Goal: Information Seeking & Learning: Learn about a topic

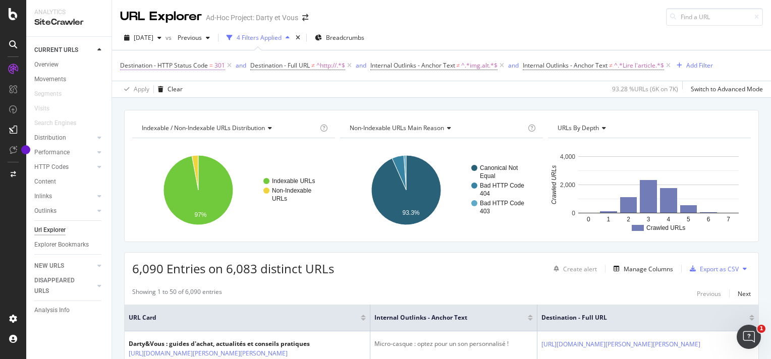
click at [199, 66] on span "Destination - HTTP Status Code" at bounding box center [164, 65] width 88 height 9
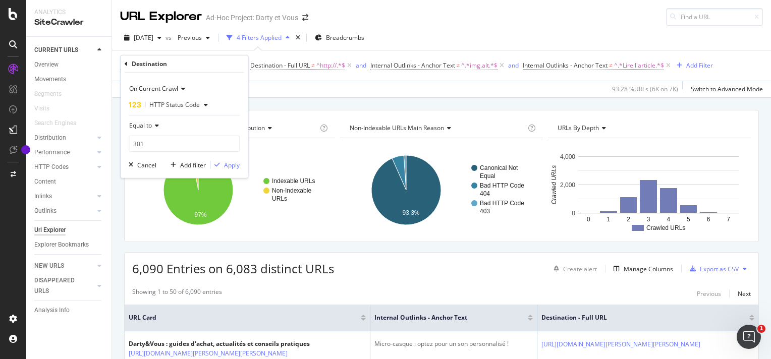
click at [304, 83] on div "Apply Clear 93.28 % URLs ( 6K on 7K ) Switch to Advanced Mode" at bounding box center [441, 89] width 659 height 17
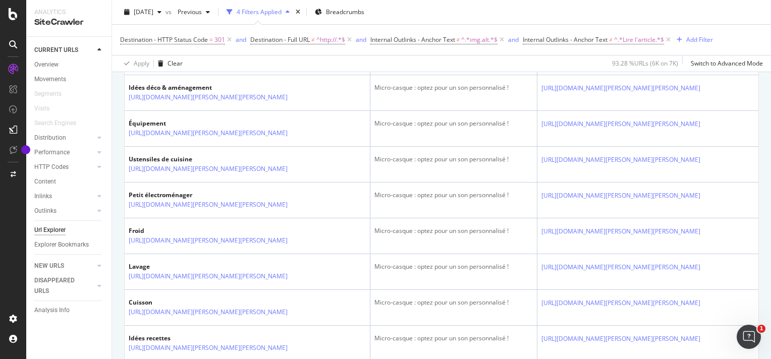
scroll to position [1445, 0]
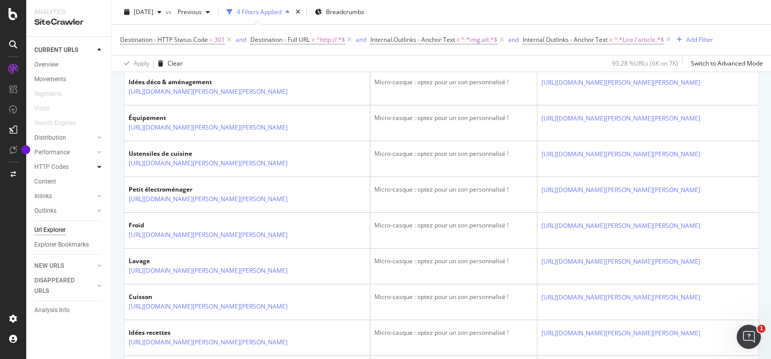
click at [97, 168] on div at bounding box center [99, 167] width 10 height 10
click at [55, 168] on div "HTTP Codes" at bounding box center [51, 167] width 34 height 11
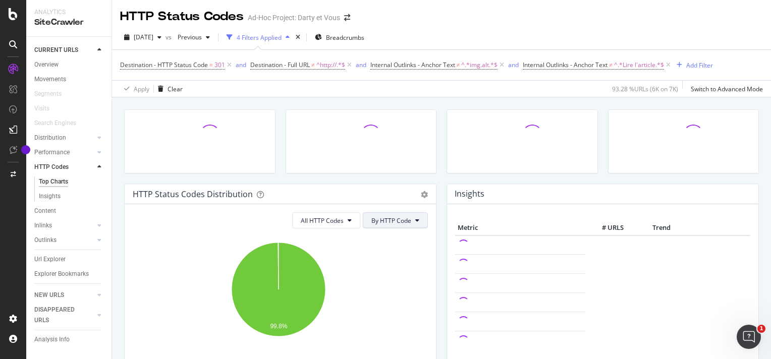
click at [415, 220] on icon at bounding box center [417, 221] width 4 height 6
click at [348, 221] on icon at bounding box center [350, 221] width 4 height 6
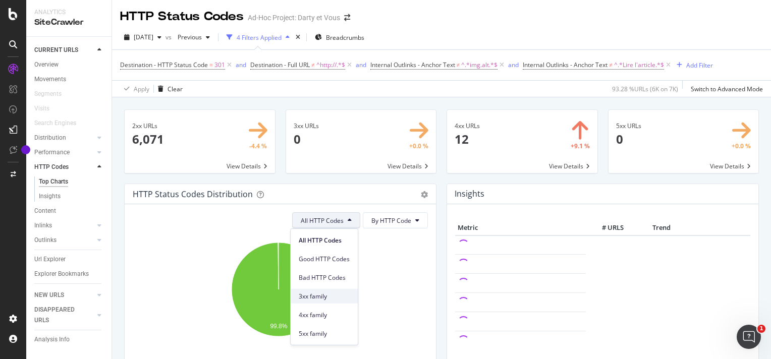
drag, startPoint x: 346, startPoint y: 221, endPoint x: 314, endPoint y: 294, distance: 80.0
click at [314, 294] on body "Analytics SiteCrawler CURRENT URLS Overview Movements Segments Visits Search En…" at bounding box center [385, 179] width 771 height 359
click at [314, 294] on span "3xx family" at bounding box center [324, 296] width 51 height 9
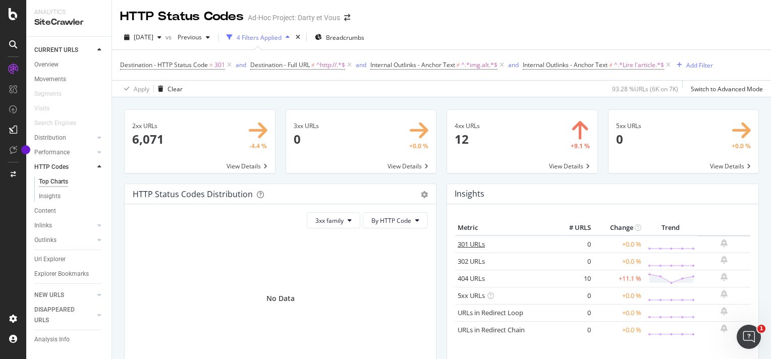
click at [477, 245] on link "301 URLs" at bounding box center [471, 244] width 27 height 9
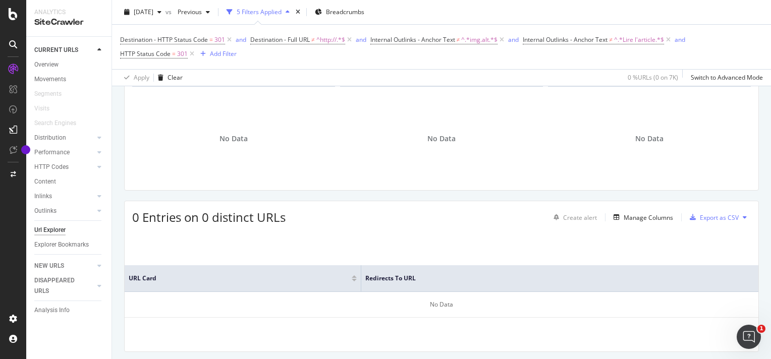
scroll to position [93, 0]
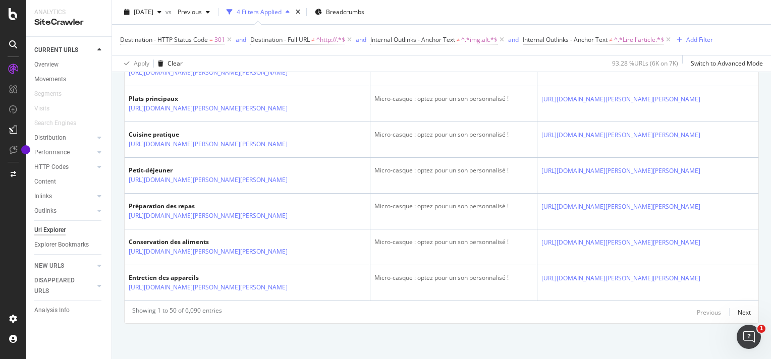
scroll to position [2020, 0]
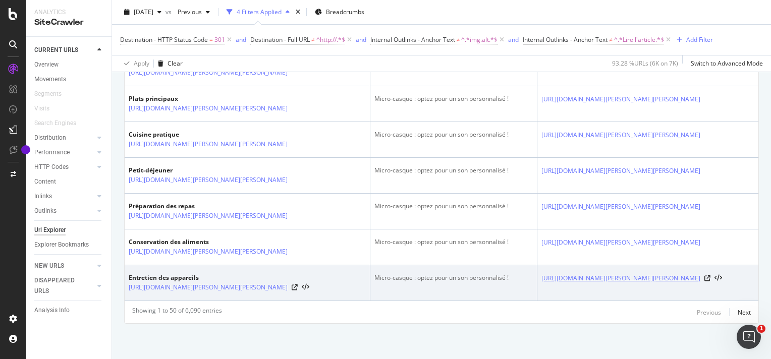
click at [563, 274] on link "https://www.darty.com/darty-et-vous/high-tech/informatique/pc-mac/micro-casque-…" at bounding box center [621, 279] width 159 height 10
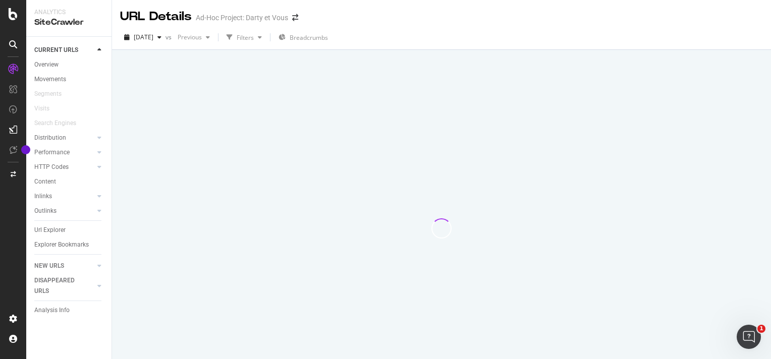
click at [563, 259] on div at bounding box center [441, 204] width 659 height 309
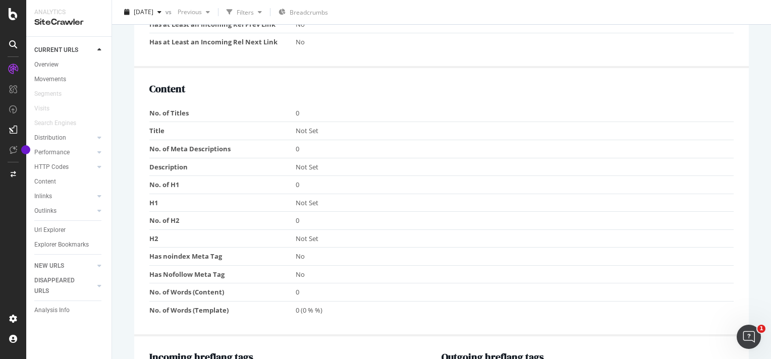
scroll to position [525, 0]
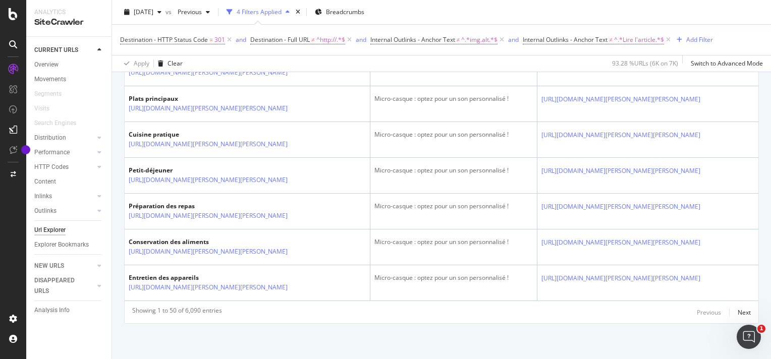
scroll to position [2020, 0]
click at [738, 311] on div "Next" at bounding box center [744, 312] width 13 height 9
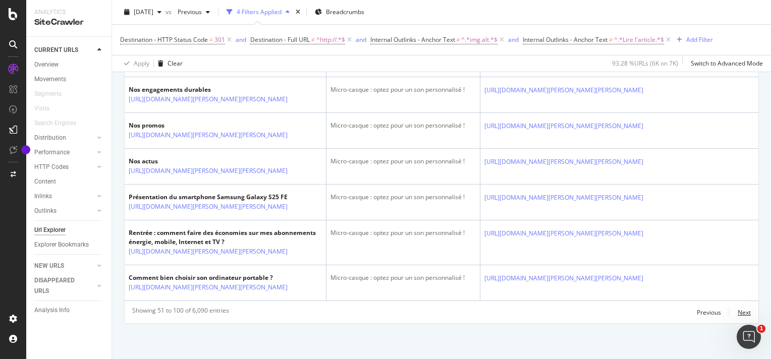
scroll to position [2278, 0]
click at [740, 312] on div "Next" at bounding box center [744, 312] width 13 height 9
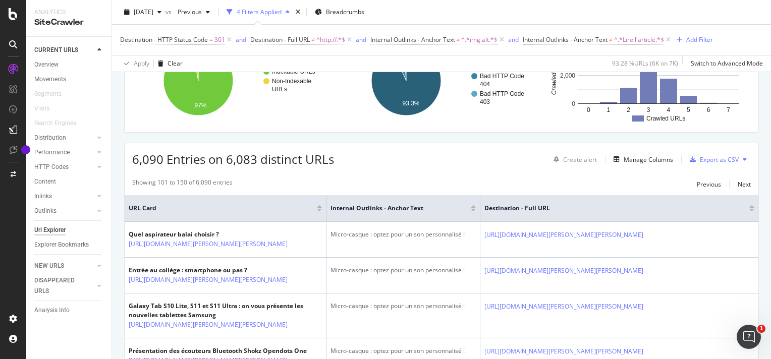
scroll to position [168, 0]
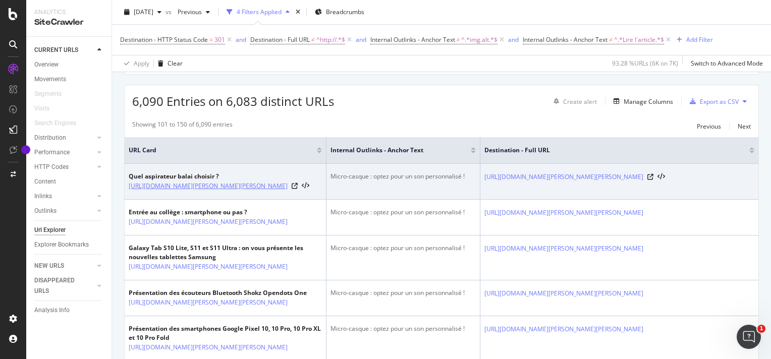
click at [257, 186] on link "[URL][DOMAIN_NAME]" at bounding box center [208, 186] width 159 height 10
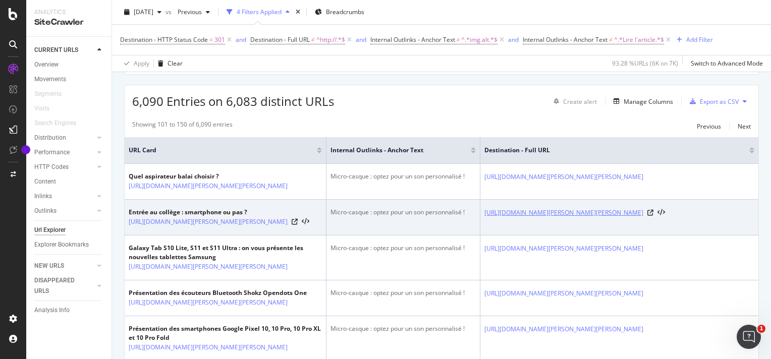
click at [558, 218] on link "https://www.darty.com/darty-et-vous/high-tech/informatique/pc-mac/micro-casque-…" at bounding box center [564, 213] width 159 height 10
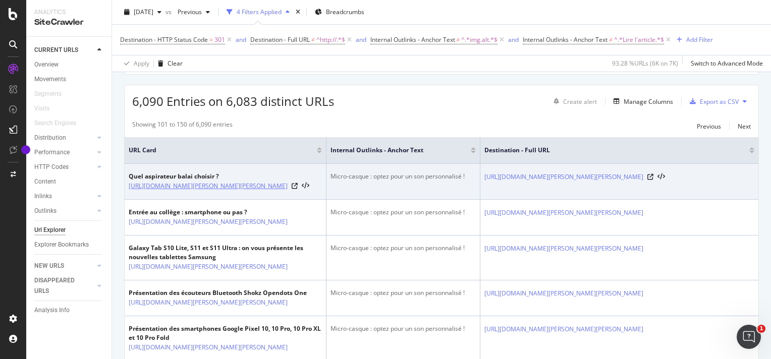
click at [253, 187] on link "[URL][DOMAIN_NAME]" at bounding box center [208, 186] width 159 height 10
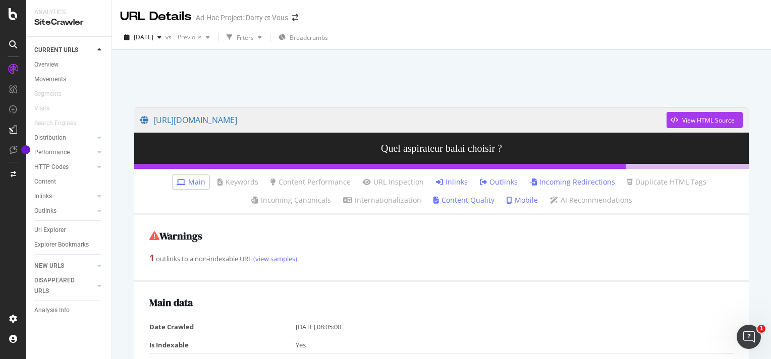
scroll to position [10, 0]
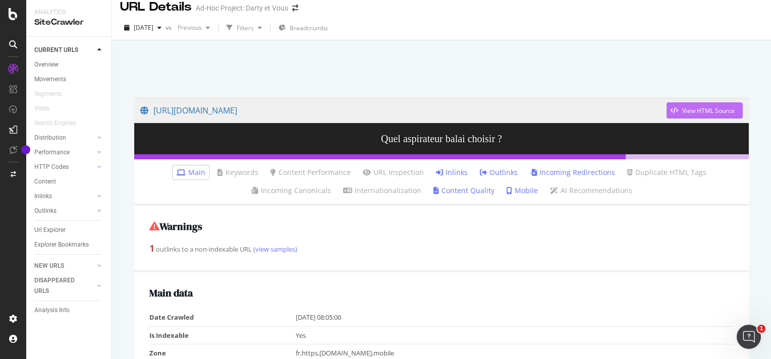
click at [691, 112] on div "View HTML Source" at bounding box center [709, 111] width 53 height 9
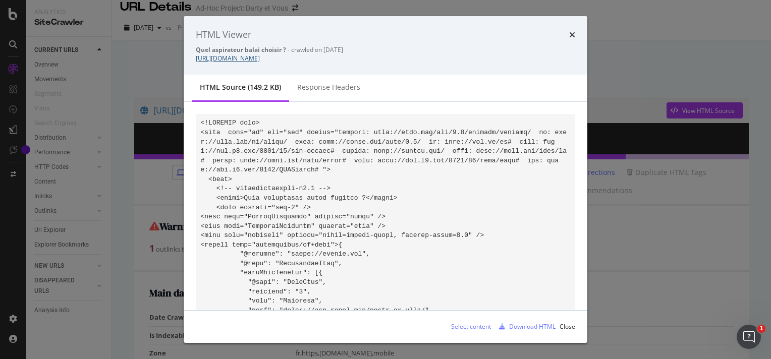
click at [260, 57] on link "https://www.darty.com/darty-et-vous/maison/entretien-de-la-maison/proprete-de-l…" at bounding box center [228, 58] width 64 height 9
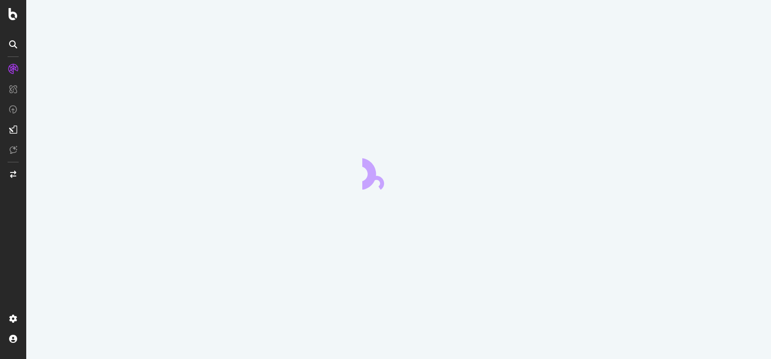
click at [608, 81] on div at bounding box center [385, 179] width 771 height 359
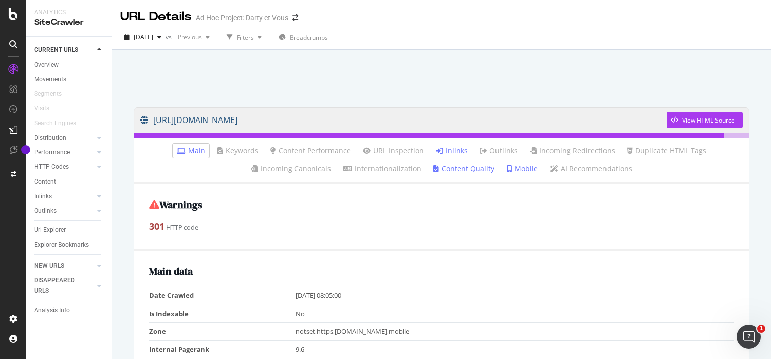
click at [408, 121] on link "[URL][DOMAIN_NAME]" at bounding box center [403, 120] width 527 height 25
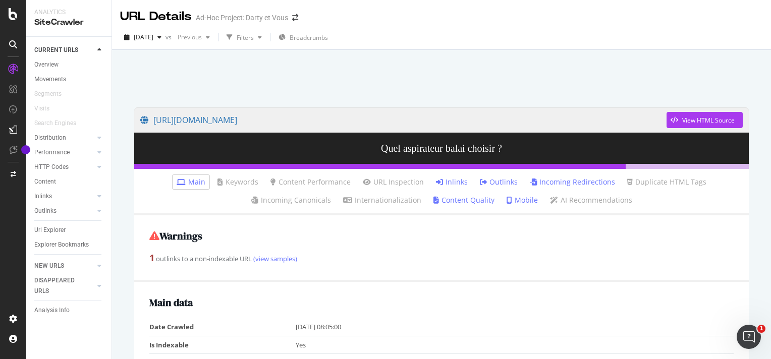
click at [694, 77] on div at bounding box center [441, 76] width 635 height 43
click at [409, 119] on link "[URL][DOMAIN_NAME]" at bounding box center [403, 120] width 527 height 25
